Goal: Task Accomplishment & Management: Use online tool/utility

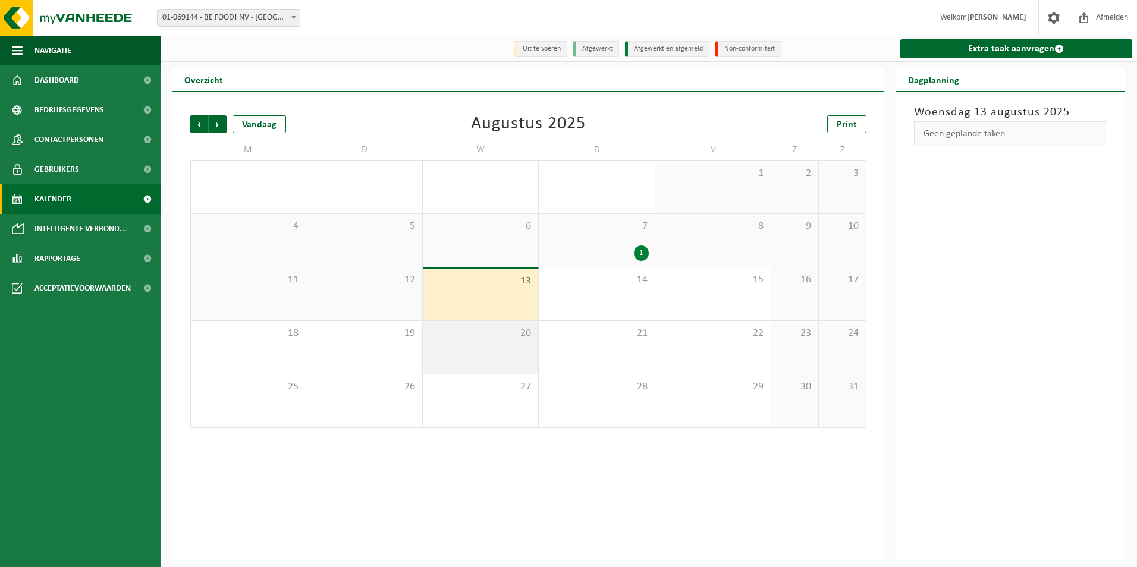
click at [485, 358] on div "20" at bounding box center [480, 347] width 115 height 53
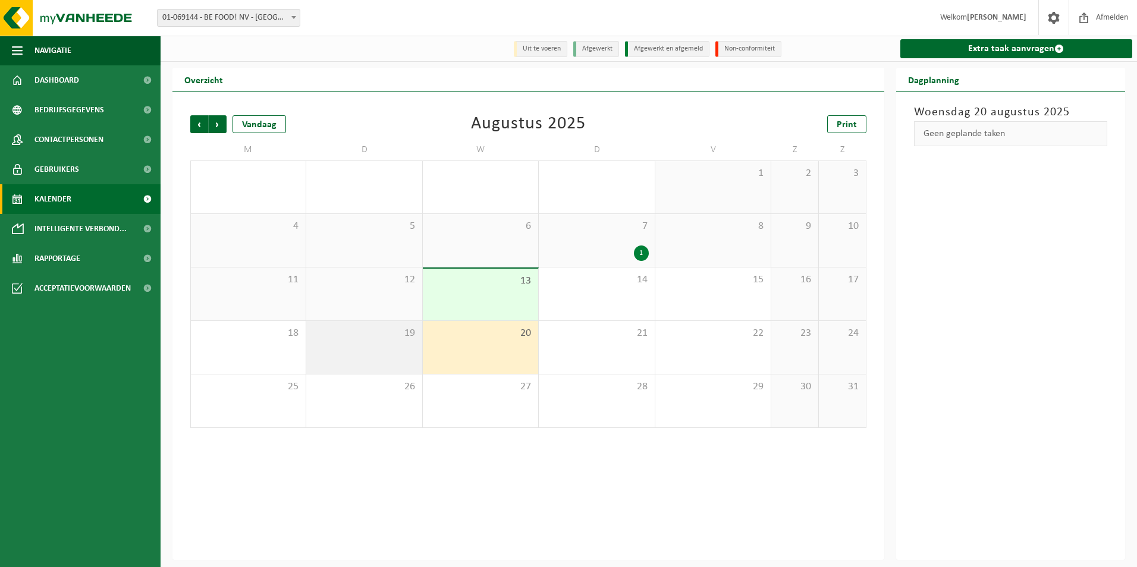
click at [397, 347] on div "19" at bounding box center [363, 347] width 115 height 53
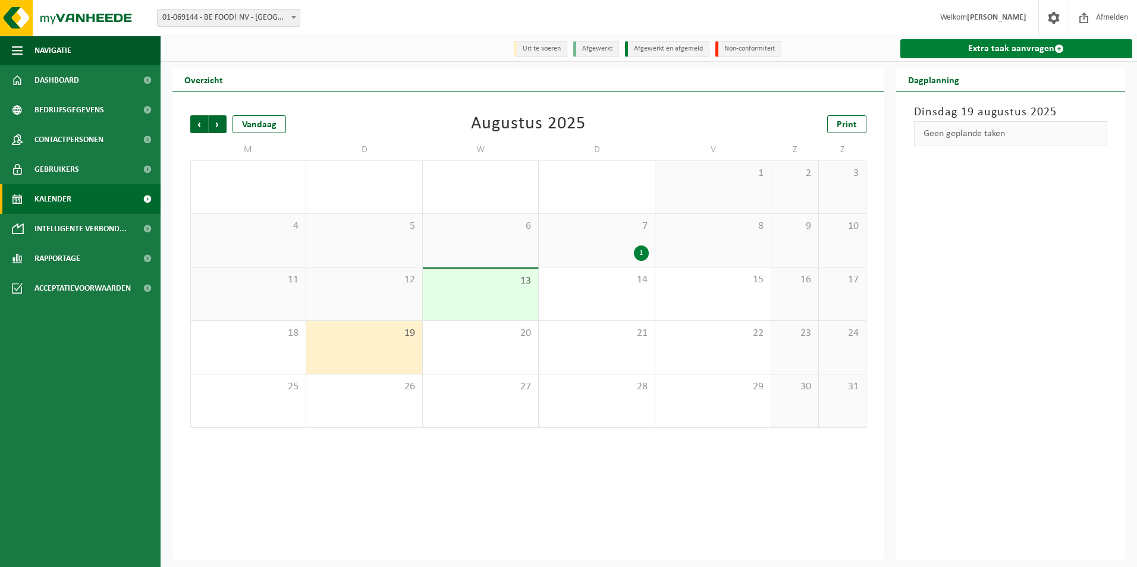
click at [1021, 55] on link "Extra taak aanvragen" at bounding box center [1016, 48] width 233 height 19
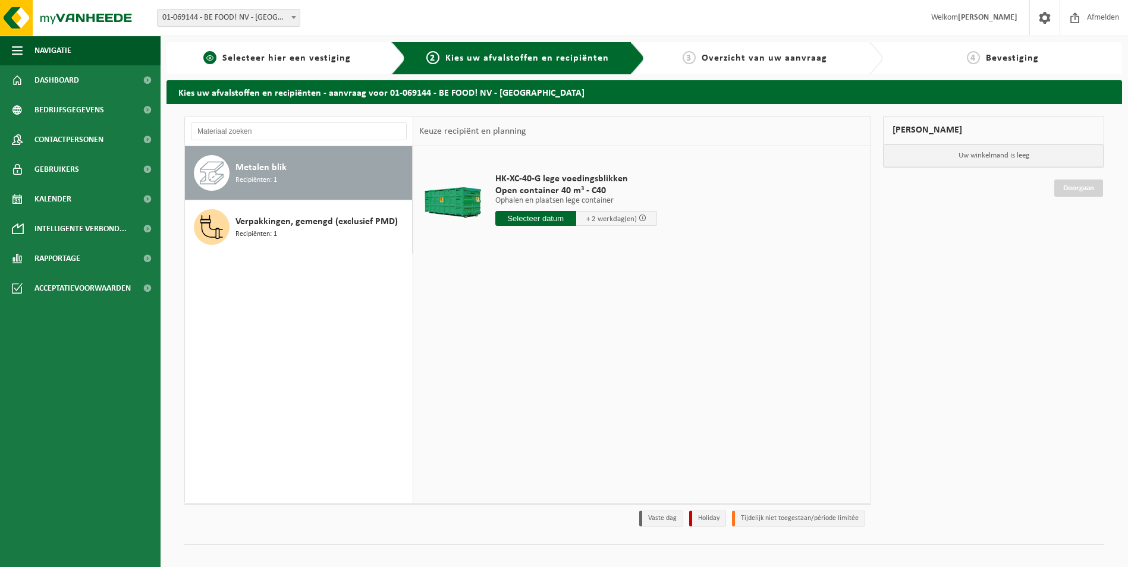
click at [290, 56] on span "Selecteer hier een vestiging" at bounding box center [286, 59] width 128 height 10
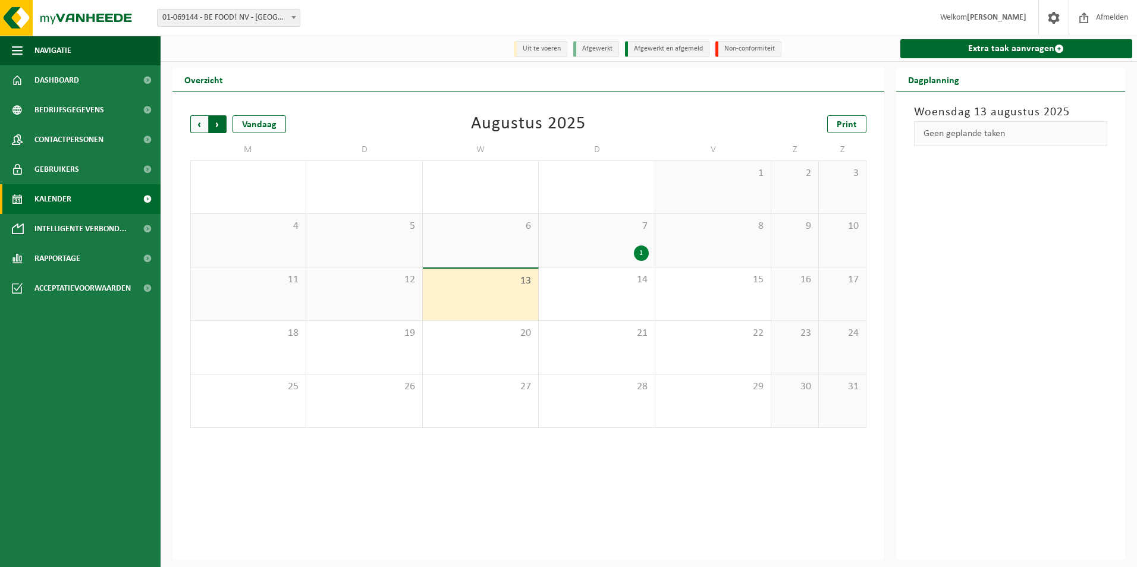
click at [200, 120] on span "Vorige" at bounding box center [199, 124] width 18 height 18
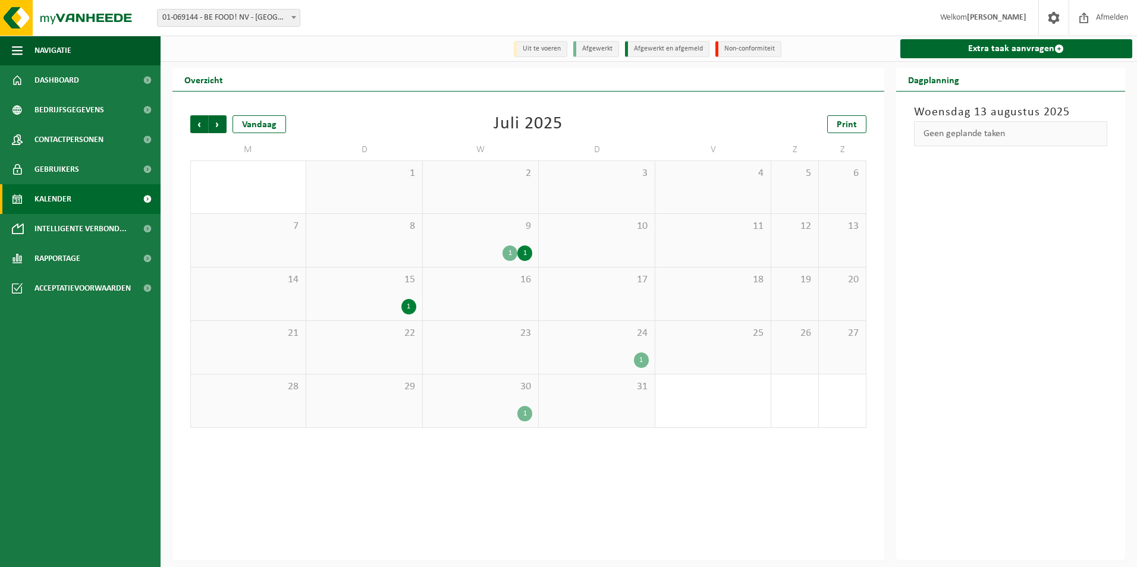
click at [525, 414] on div "1" at bounding box center [524, 413] width 15 height 15
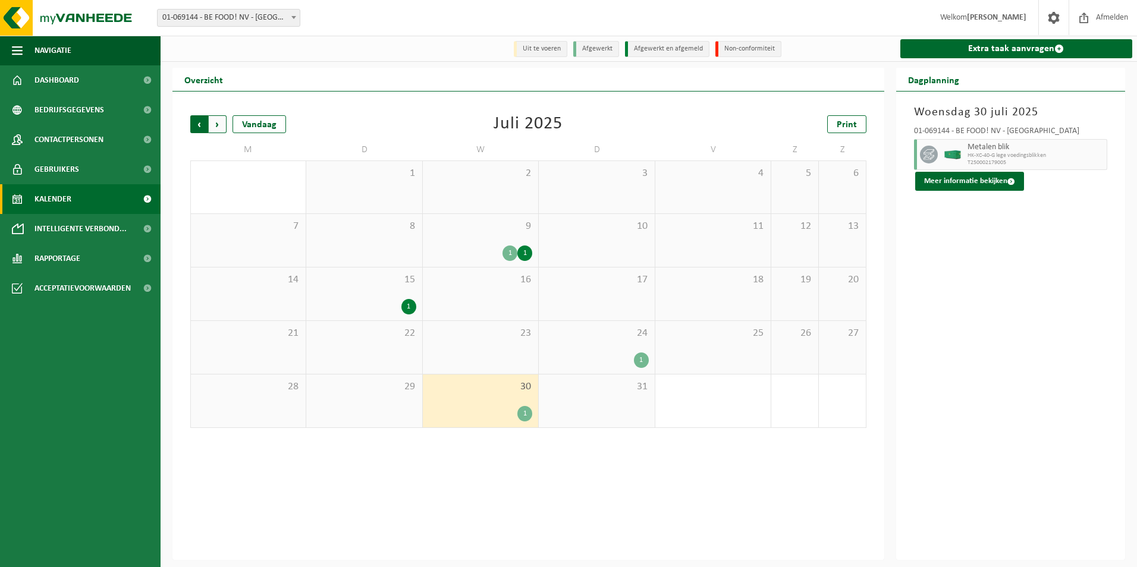
click at [224, 127] on span "Volgende" at bounding box center [218, 124] width 18 height 18
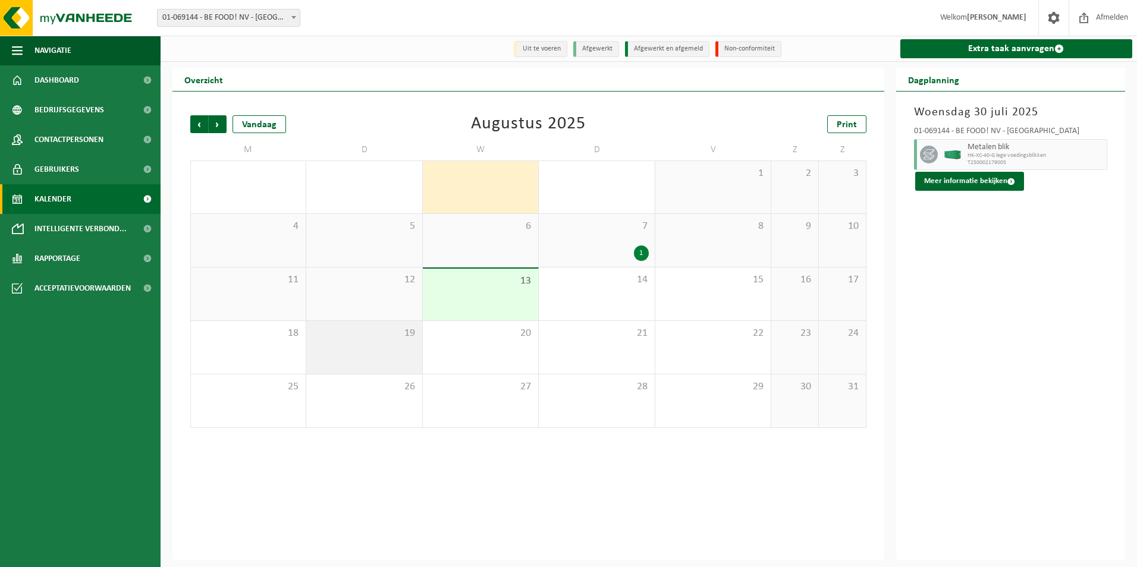
click at [386, 340] on span "19" at bounding box center [363, 333] width 103 height 13
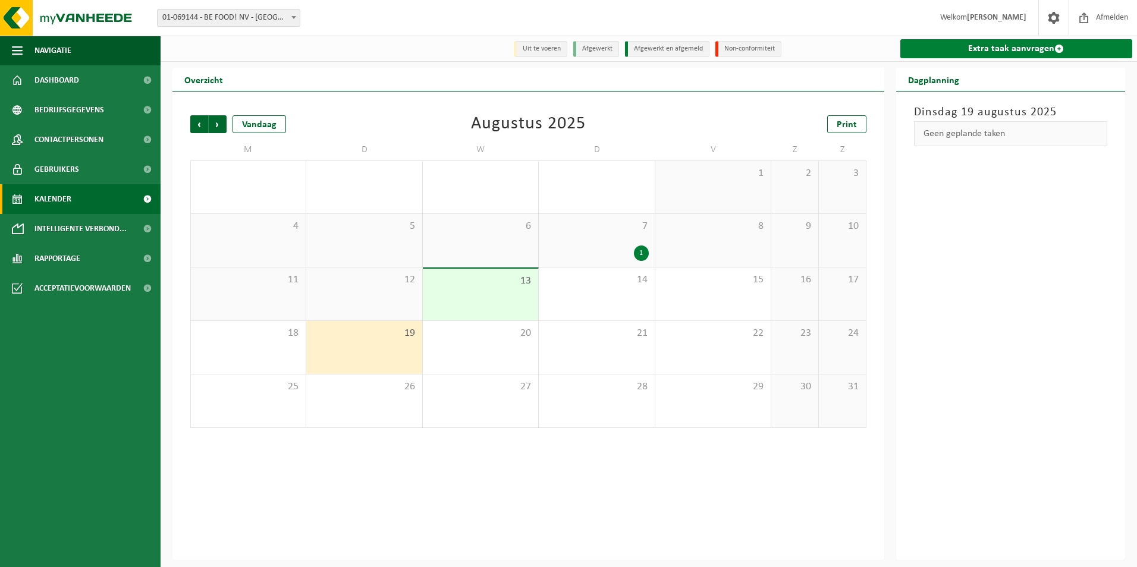
click at [985, 42] on link "Extra taak aanvragen" at bounding box center [1016, 48] width 233 height 19
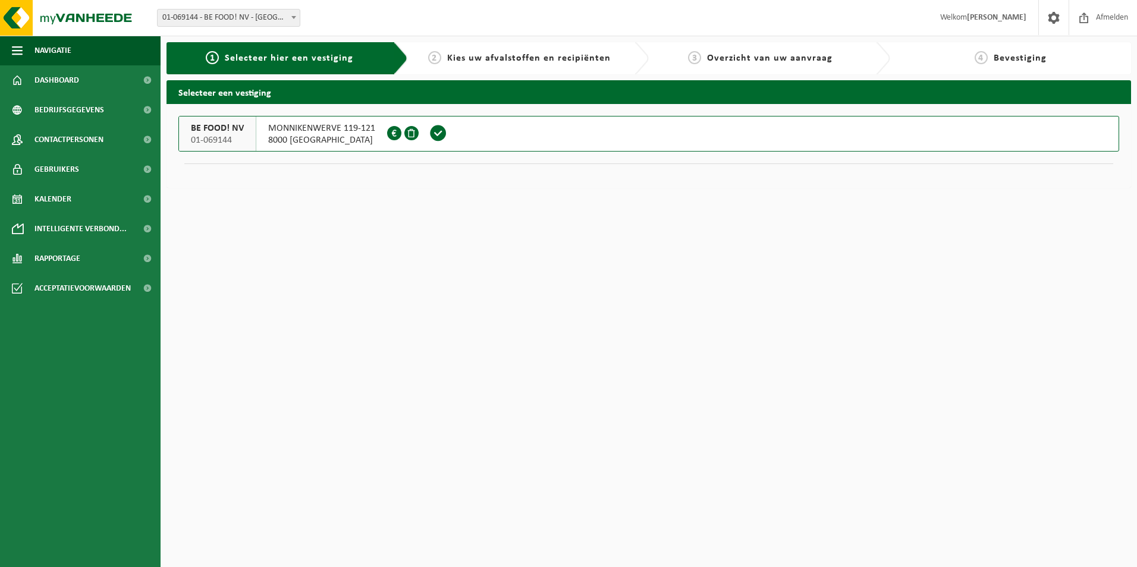
click at [263, 137] on div "MONNIKENWERVE 119-121 8000 BRUGGE 0456.095.879" at bounding box center [321, 134] width 131 height 34
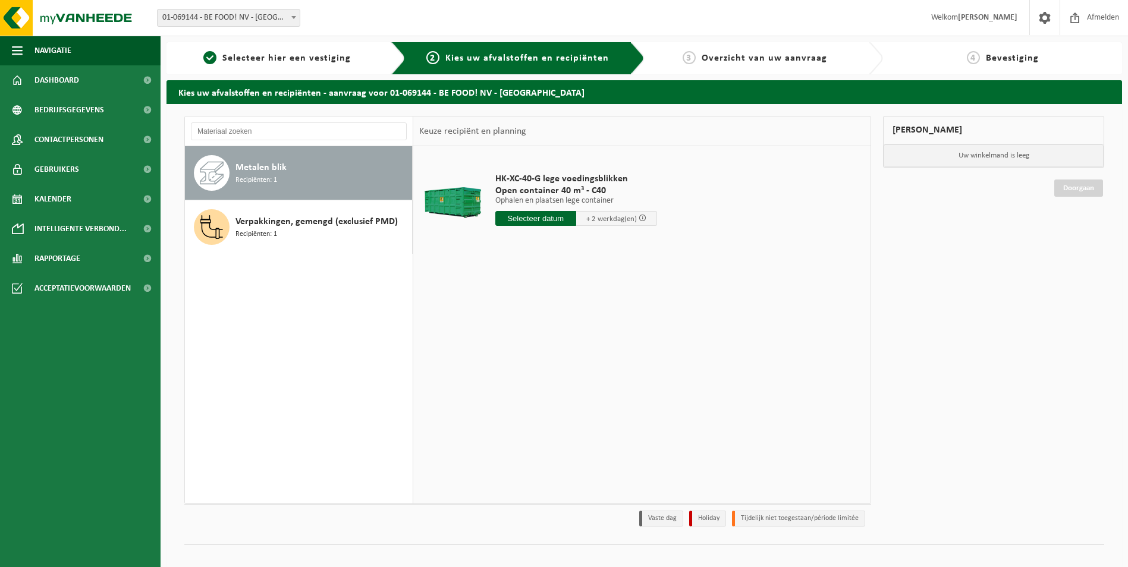
click at [555, 220] on input "text" at bounding box center [535, 218] width 81 height 15
click at [525, 343] on div "19" at bounding box center [527, 343] width 21 height 19
type input "Van 2025-08-19"
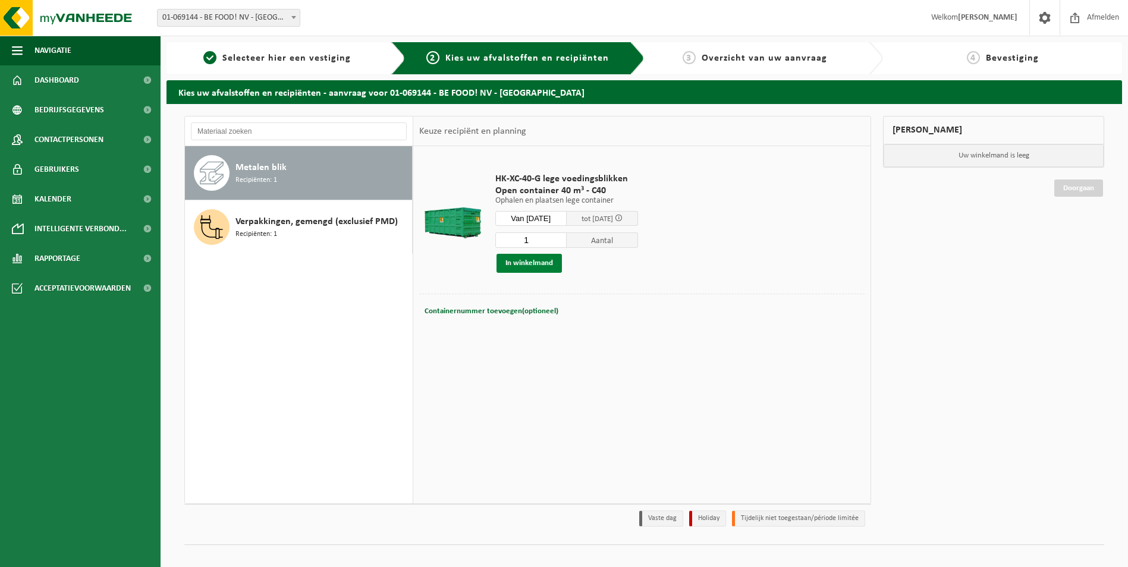
click at [533, 262] on button "In winkelmand" at bounding box center [529, 263] width 65 height 19
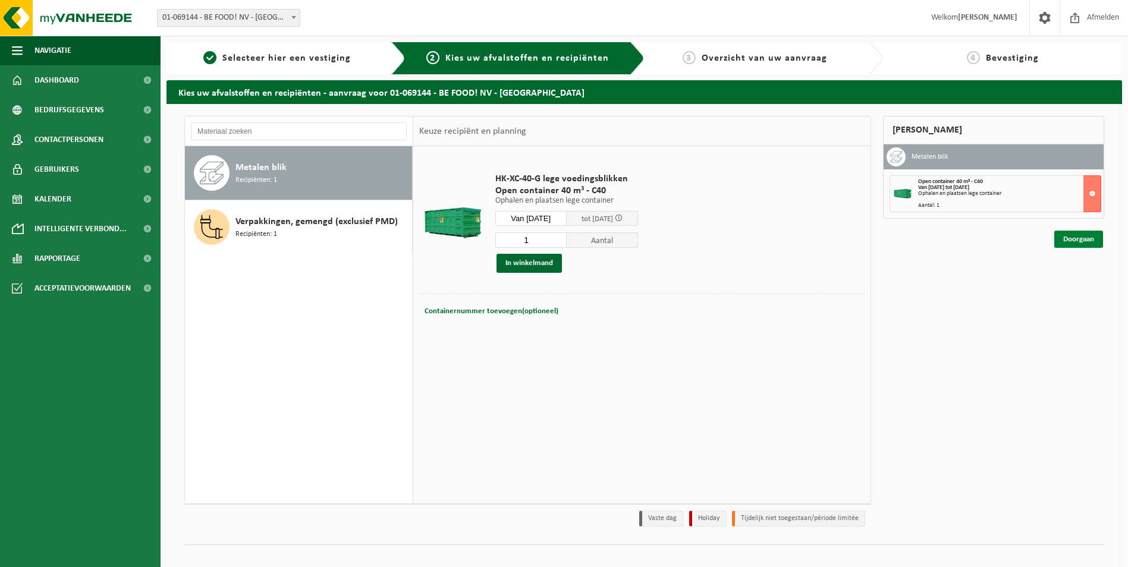
click at [1072, 238] on link "Doorgaan" at bounding box center [1078, 239] width 49 height 17
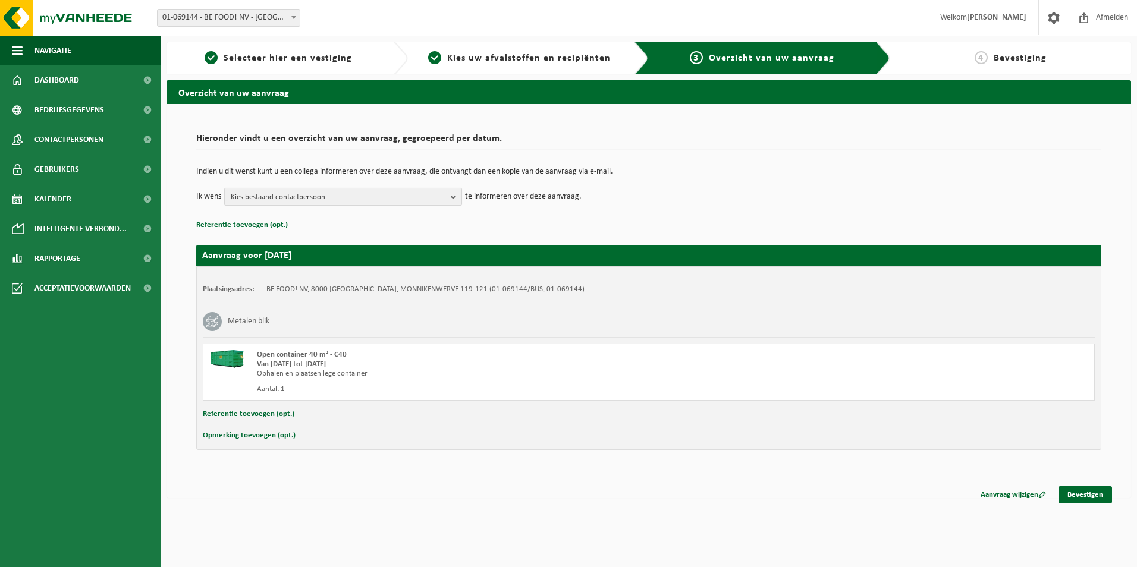
click at [404, 203] on span "Kies bestaand contactpersoon" at bounding box center [338, 198] width 215 height 18
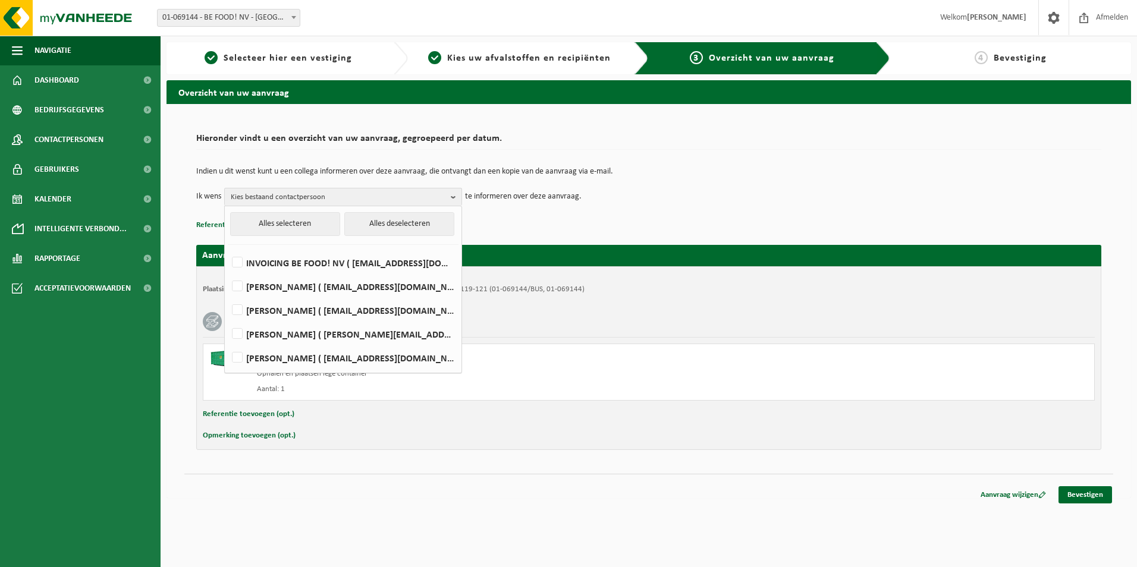
click at [577, 219] on p "Referentie toevoegen (opt.)" at bounding box center [648, 225] width 905 height 15
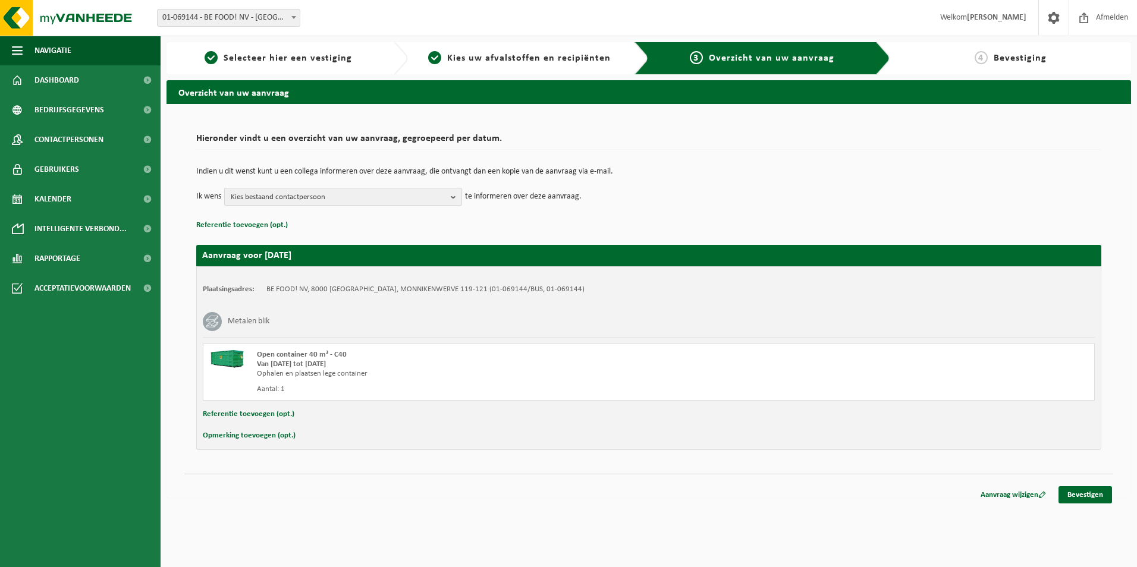
click at [400, 200] on span "Kies bestaand contactpersoon" at bounding box center [338, 198] width 215 height 18
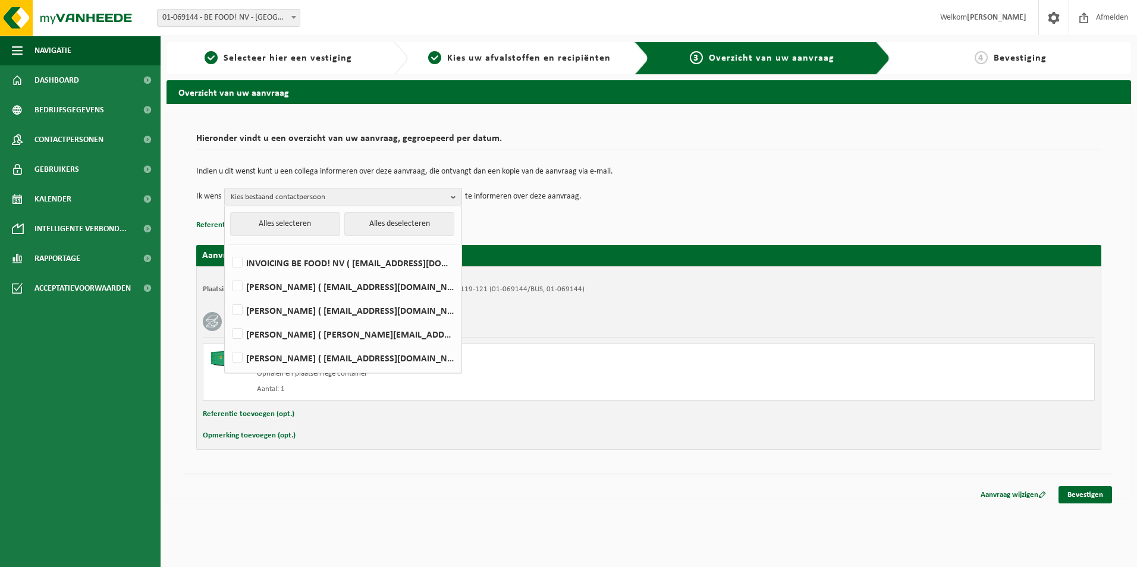
click at [929, 178] on td "Indien u dit wenst kunt u een collega informeren over deze aanvraag, die ontvan…" at bounding box center [648, 178] width 905 height 20
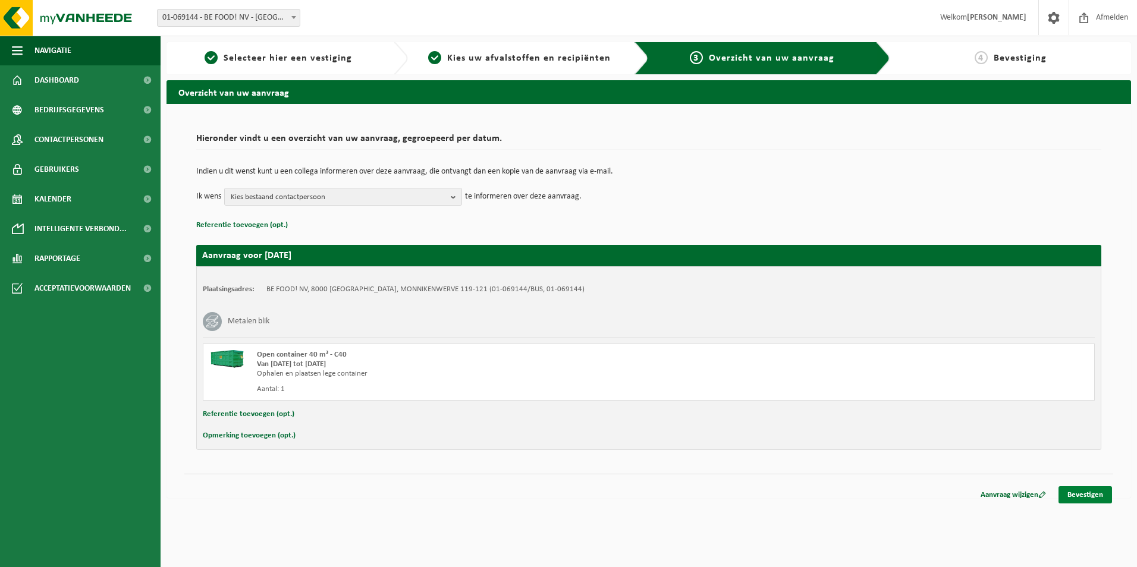
click at [1076, 494] on link "Bevestigen" at bounding box center [1086, 494] width 54 height 17
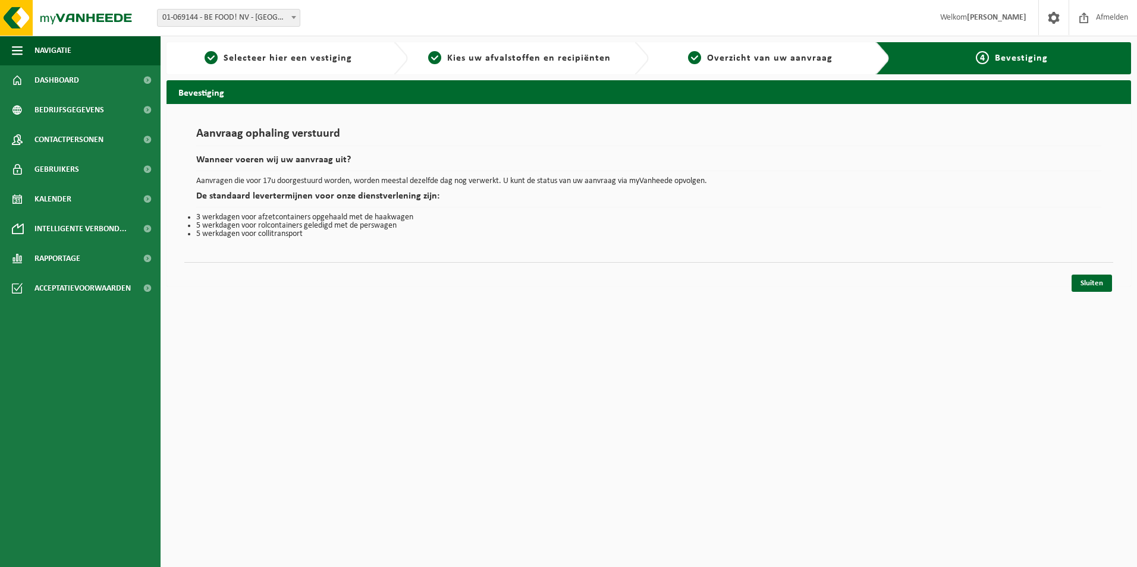
drag, startPoint x: 1094, startPoint y: 294, endPoint x: 1060, endPoint y: 267, distance: 42.7
click at [1060, 267] on div "Navigatie Afmelden Dashboard Bedrijfsgegevens Contactpersonen Gebruikers Kalend…" at bounding box center [568, 149] width 1137 height 299
click at [1060, 267] on div "Sluiten" at bounding box center [648, 268] width 929 height 12
click at [1103, 282] on link "Sluiten" at bounding box center [1092, 283] width 40 height 17
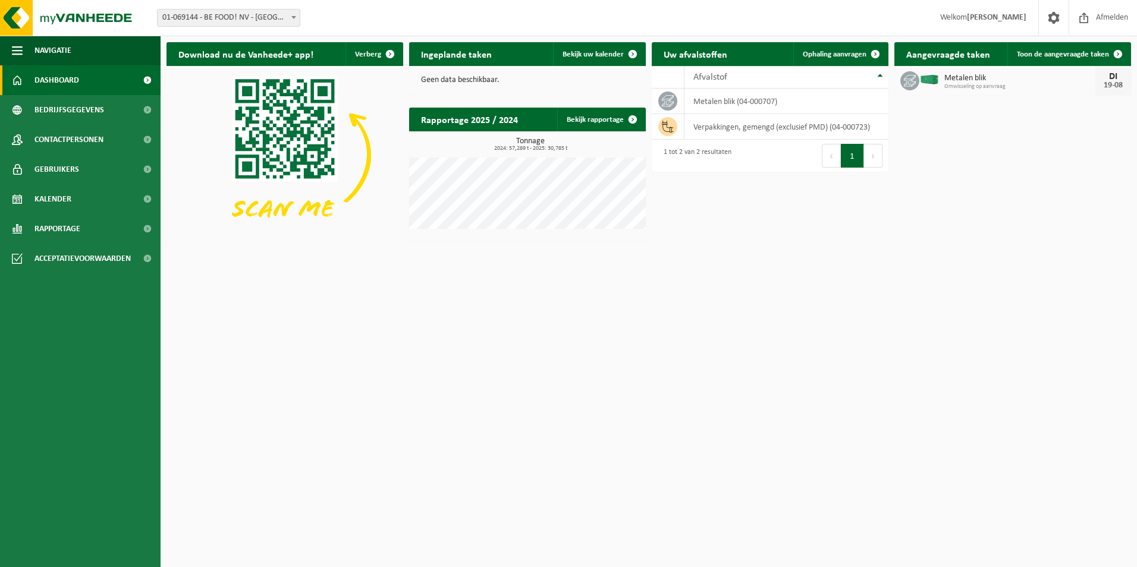
click at [66, 80] on span "Dashboard" at bounding box center [56, 80] width 45 height 30
click at [77, 184] on link "Kalender" at bounding box center [80, 199] width 161 height 30
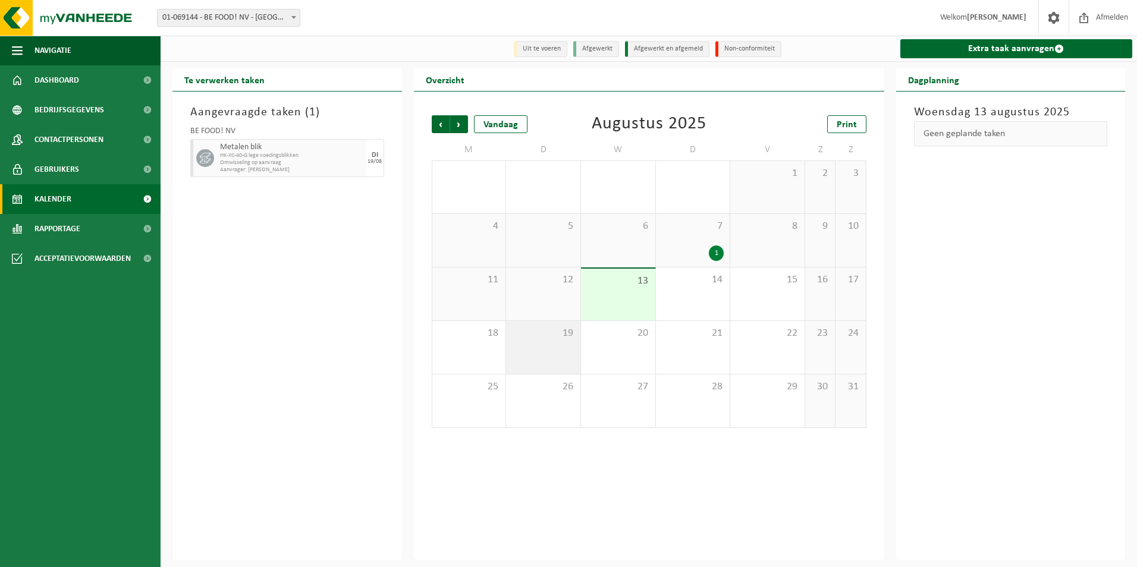
click at [552, 348] on div "19" at bounding box center [543, 347] width 74 height 53
click at [595, 350] on div "20" at bounding box center [618, 347] width 74 height 53
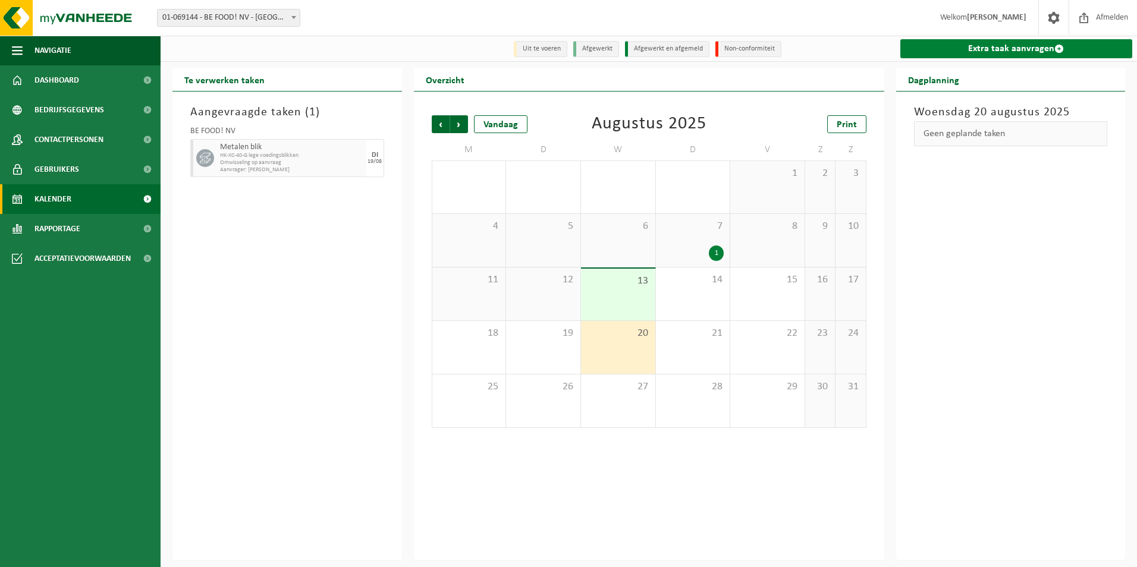
click at [974, 54] on link "Extra taak aanvragen" at bounding box center [1016, 48] width 233 height 19
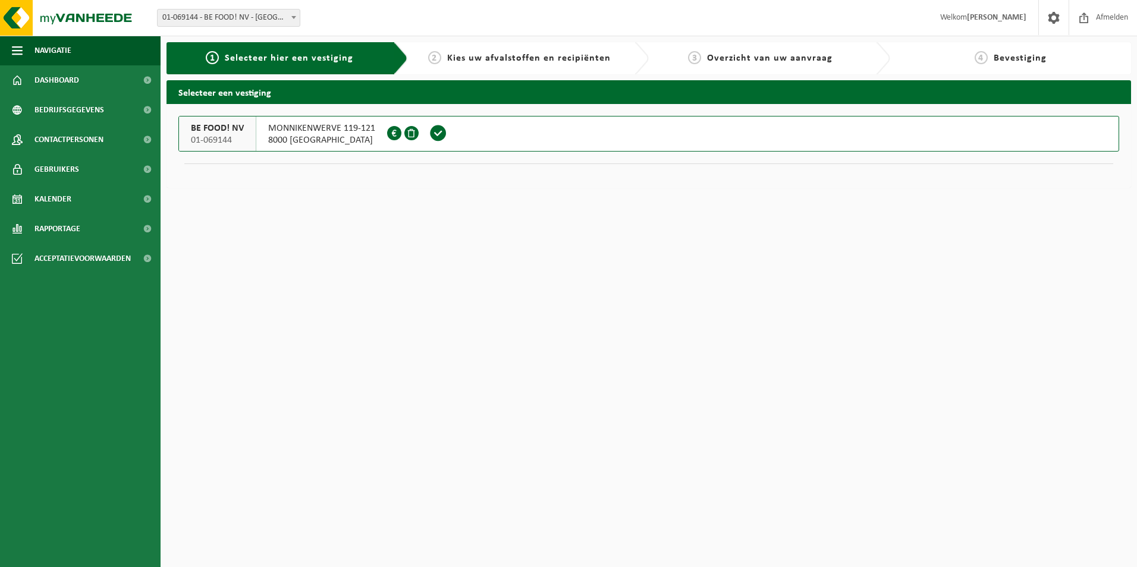
click at [486, 139] on button "BE FOOD! NV 01-069144 MONNIKENWERVE 119-121 8000 BRUGGE 0456.095.879" at bounding box center [648, 134] width 941 height 36
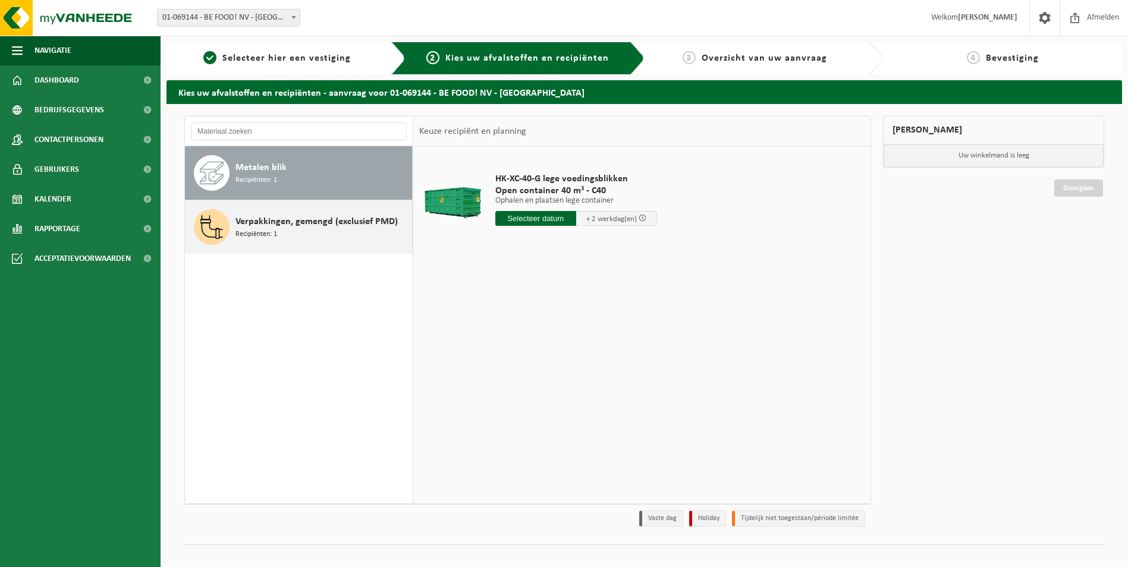
click at [310, 228] on span "Verpakkingen, gemengd (exclusief PMD)" at bounding box center [317, 222] width 162 height 14
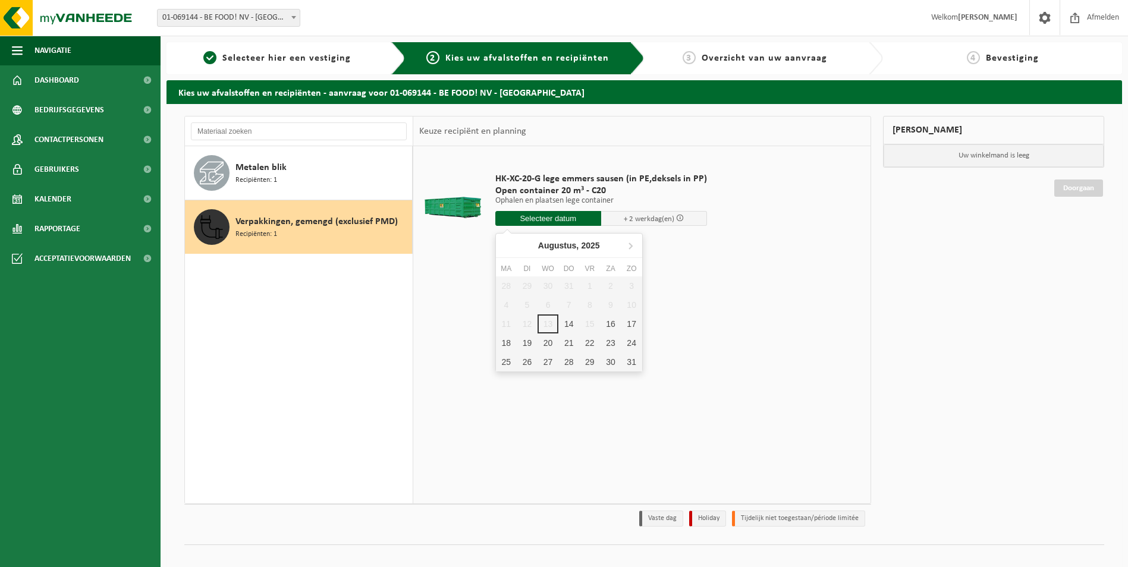
click at [565, 223] on input "text" at bounding box center [548, 218] width 106 height 15
click at [544, 343] on div "20" at bounding box center [548, 343] width 21 height 19
type input "Van 2025-08-20"
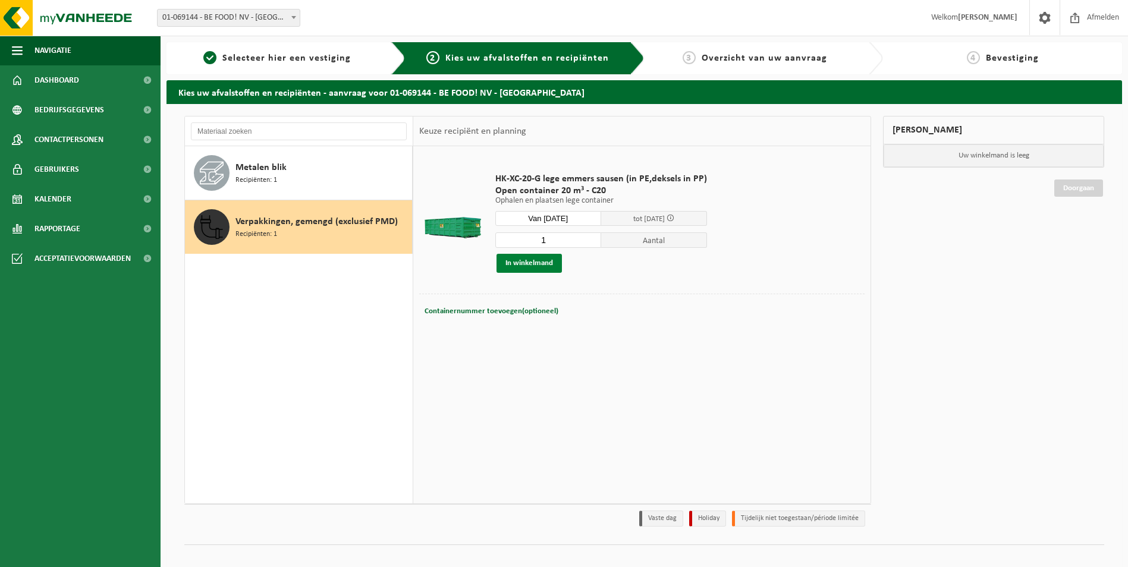
click at [537, 269] on button "In winkelmand" at bounding box center [529, 263] width 65 height 19
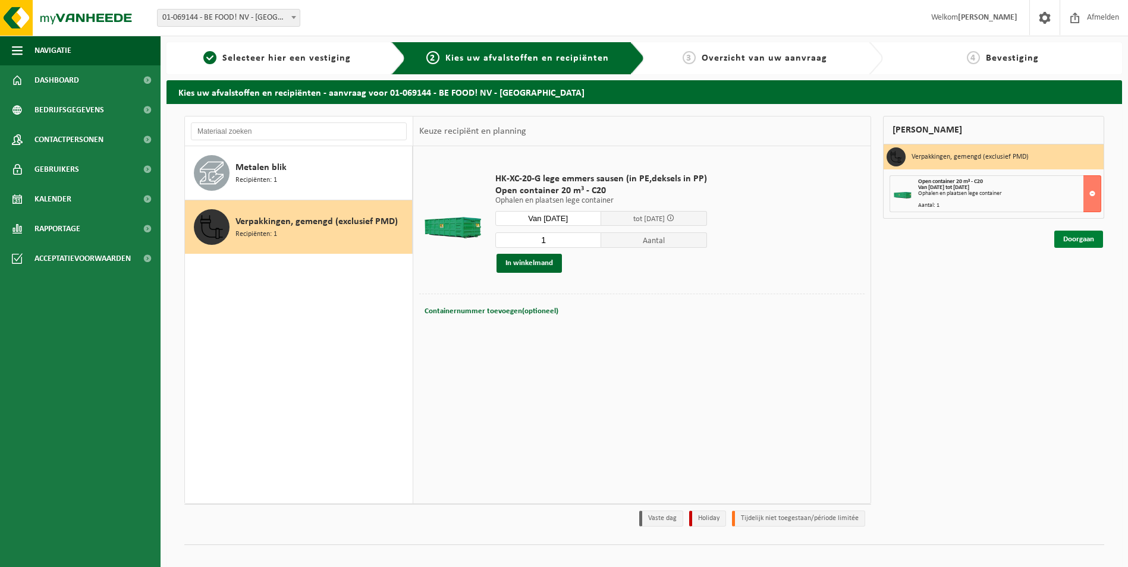
click at [1084, 238] on link "Doorgaan" at bounding box center [1078, 239] width 49 height 17
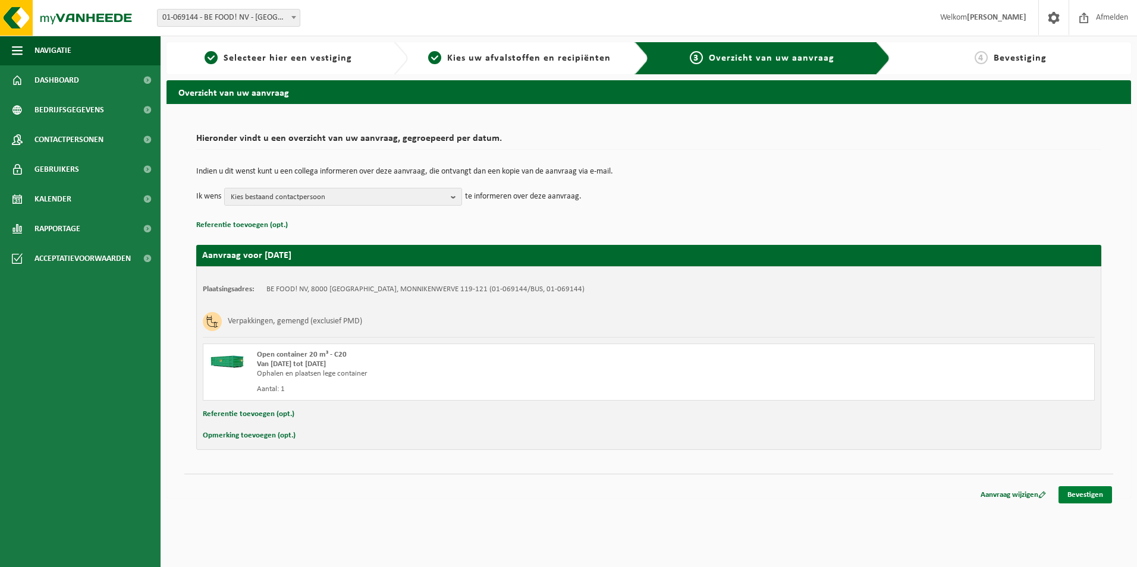
click at [1069, 496] on link "Bevestigen" at bounding box center [1086, 494] width 54 height 17
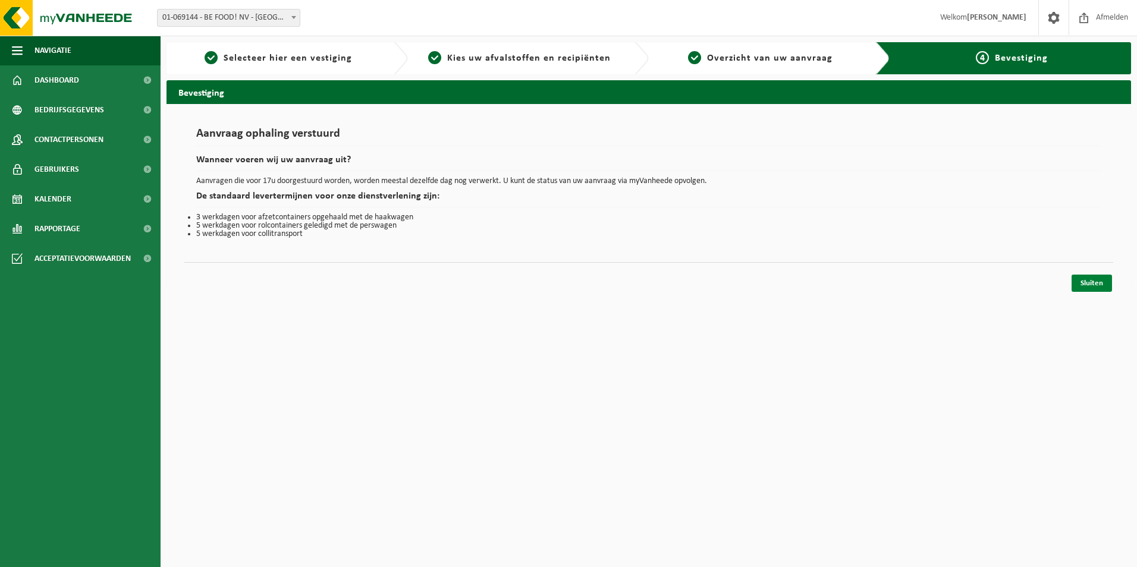
click at [1089, 284] on link "Sluiten" at bounding box center [1092, 283] width 40 height 17
